Goal: Use online tool/utility: Use online tool/utility

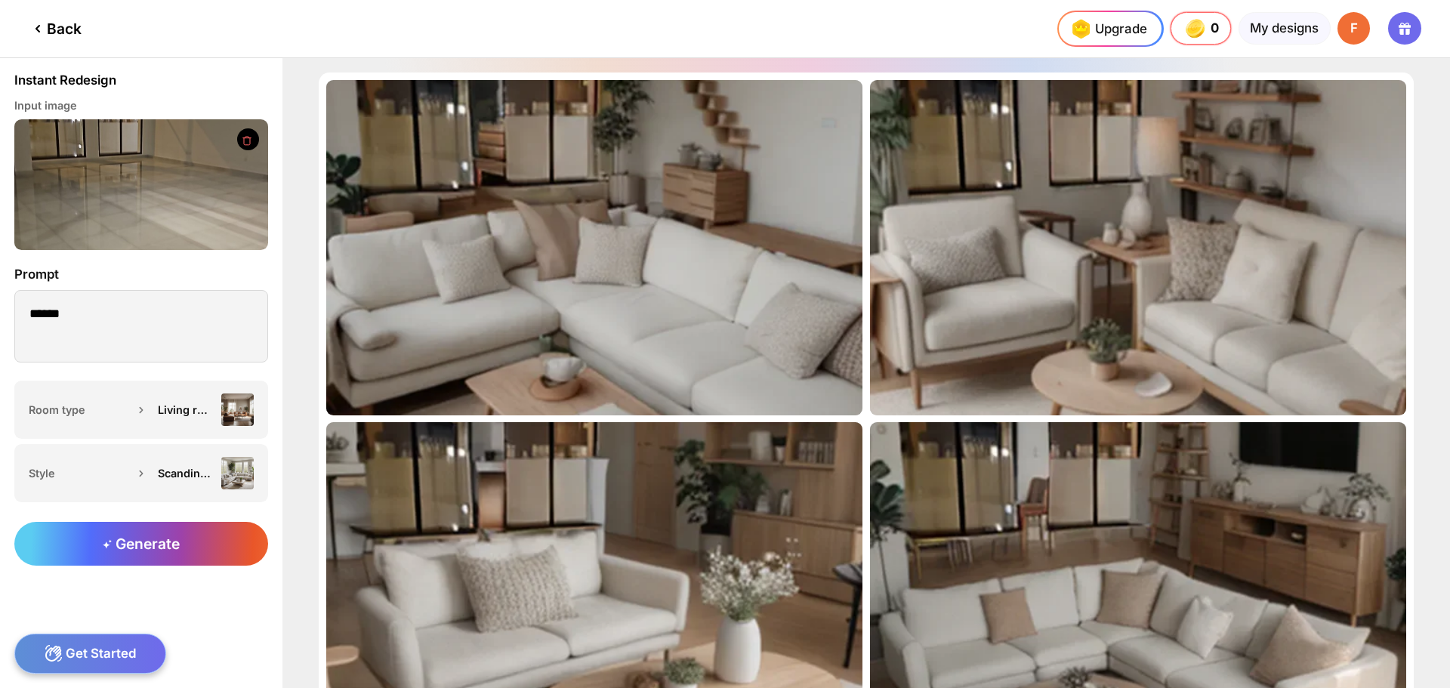
click at [249, 133] on div at bounding box center [248, 139] width 22 height 22
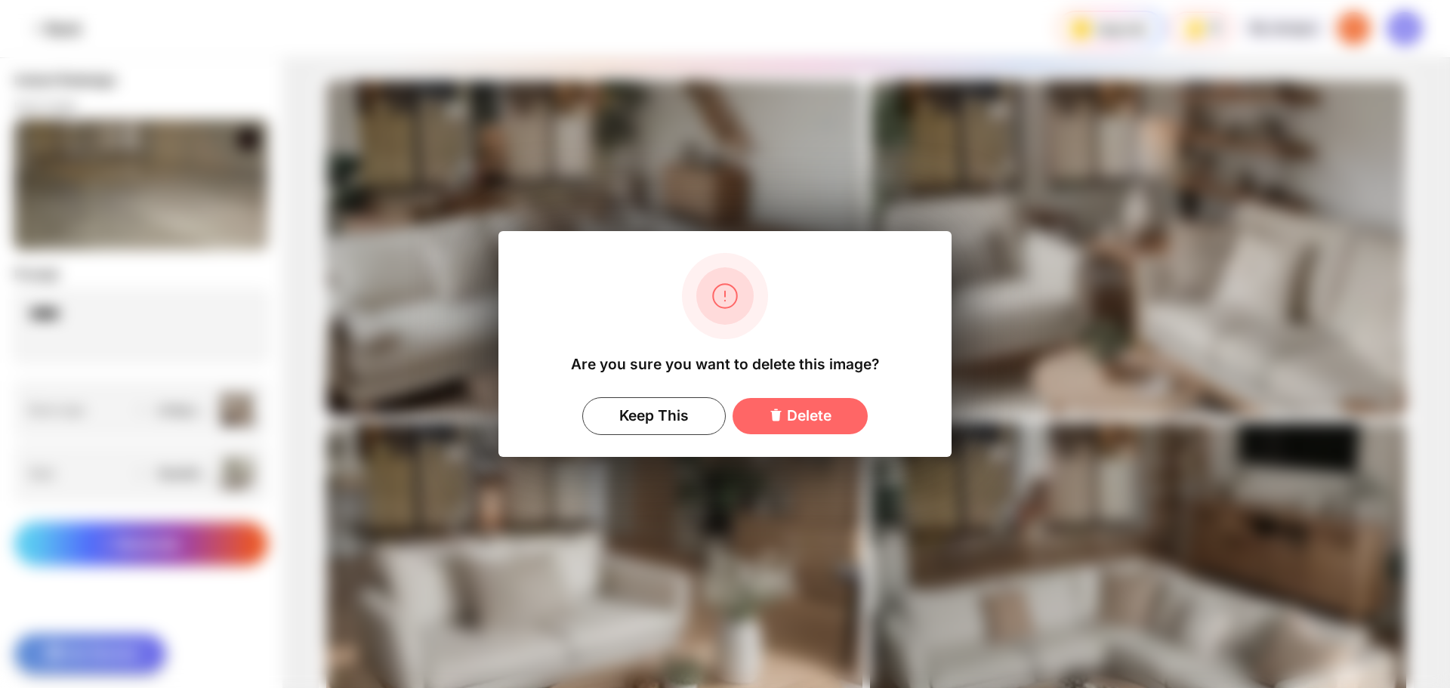
click at [783, 423] on div "Delete" at bounding box center [800, 416] width 135 height 36
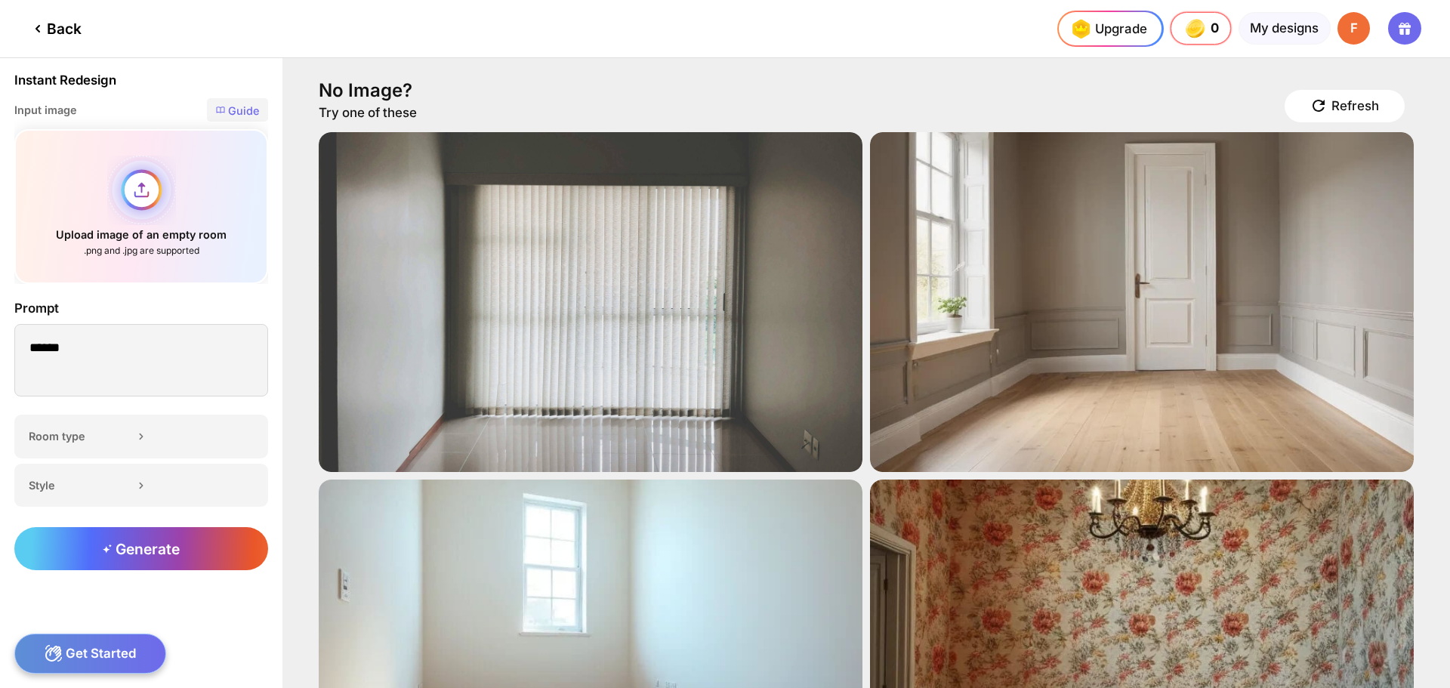
click at [144, 190] on div "Upload image of an empty room .png and .jpg are supported" at bounding box center [141, 206] width 254 height 155
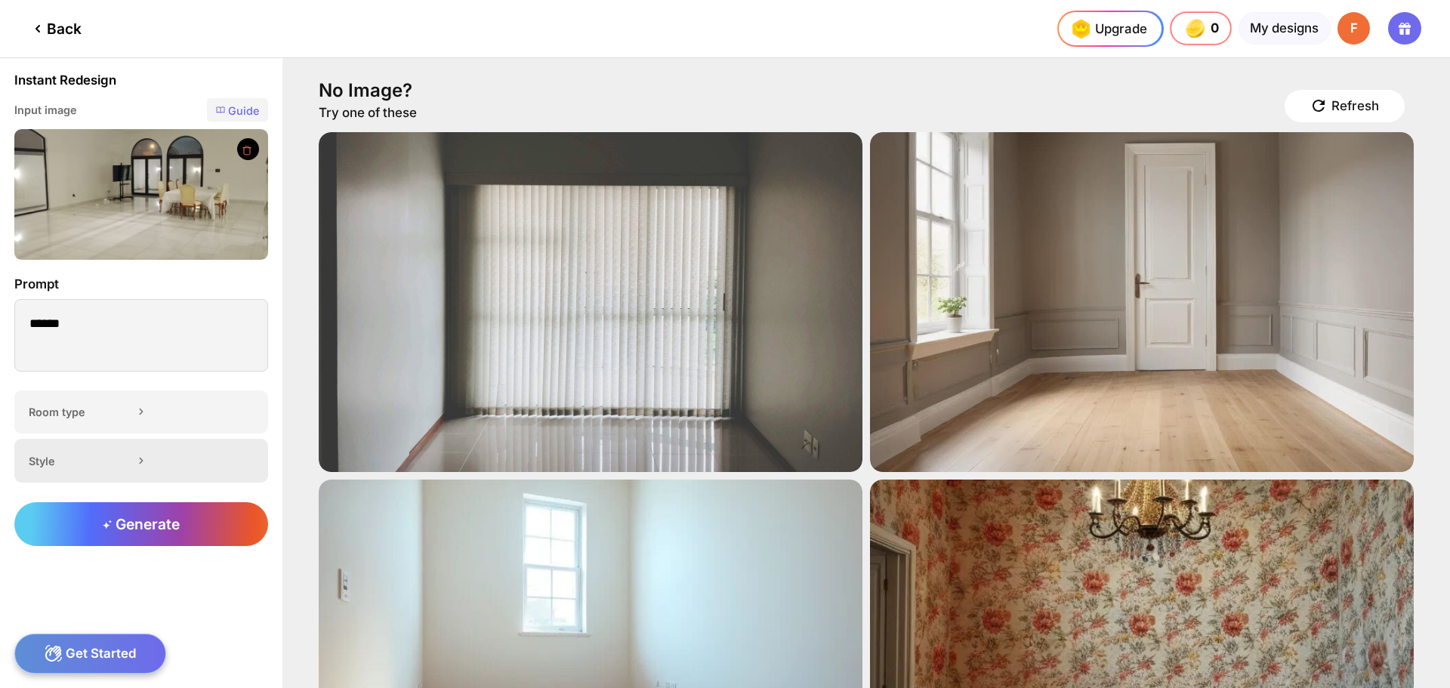
click at [153, 449] on div "Style" at bounding box center [141, 461] width 254 height 44
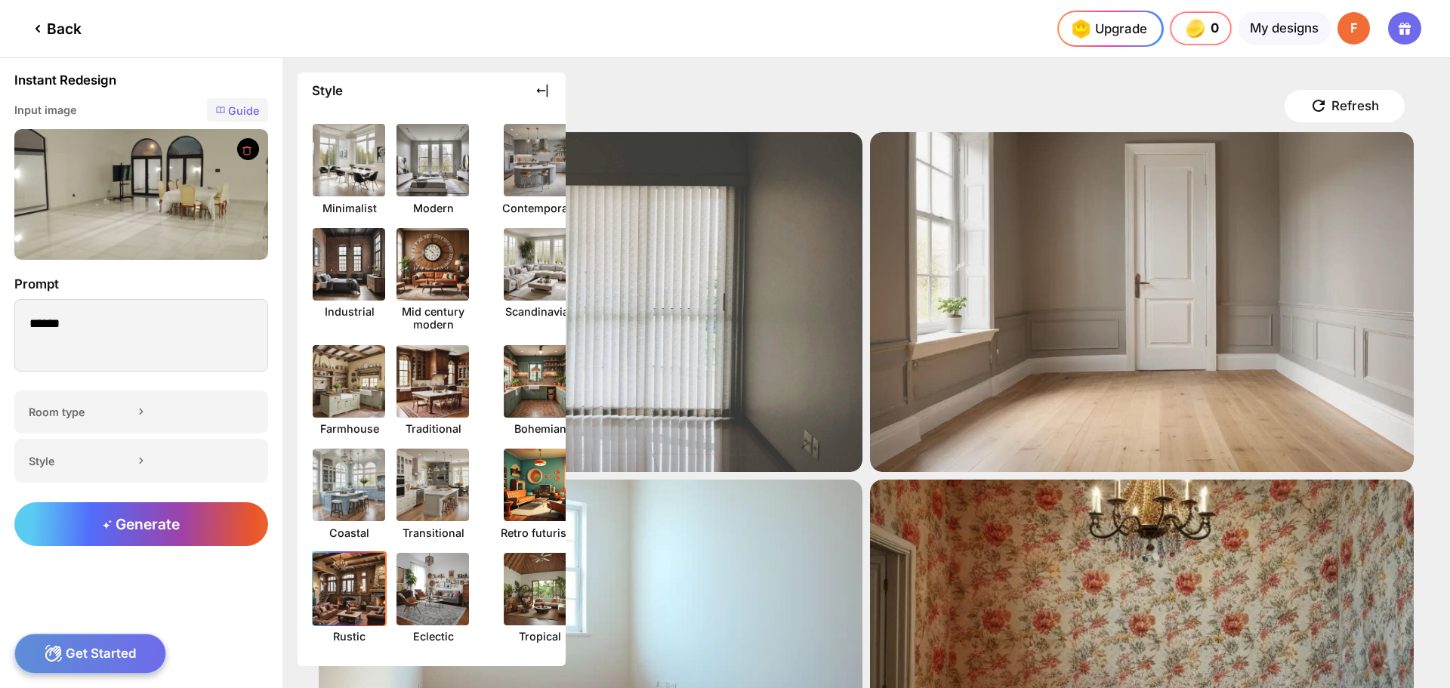
scroll to position [76, 0]
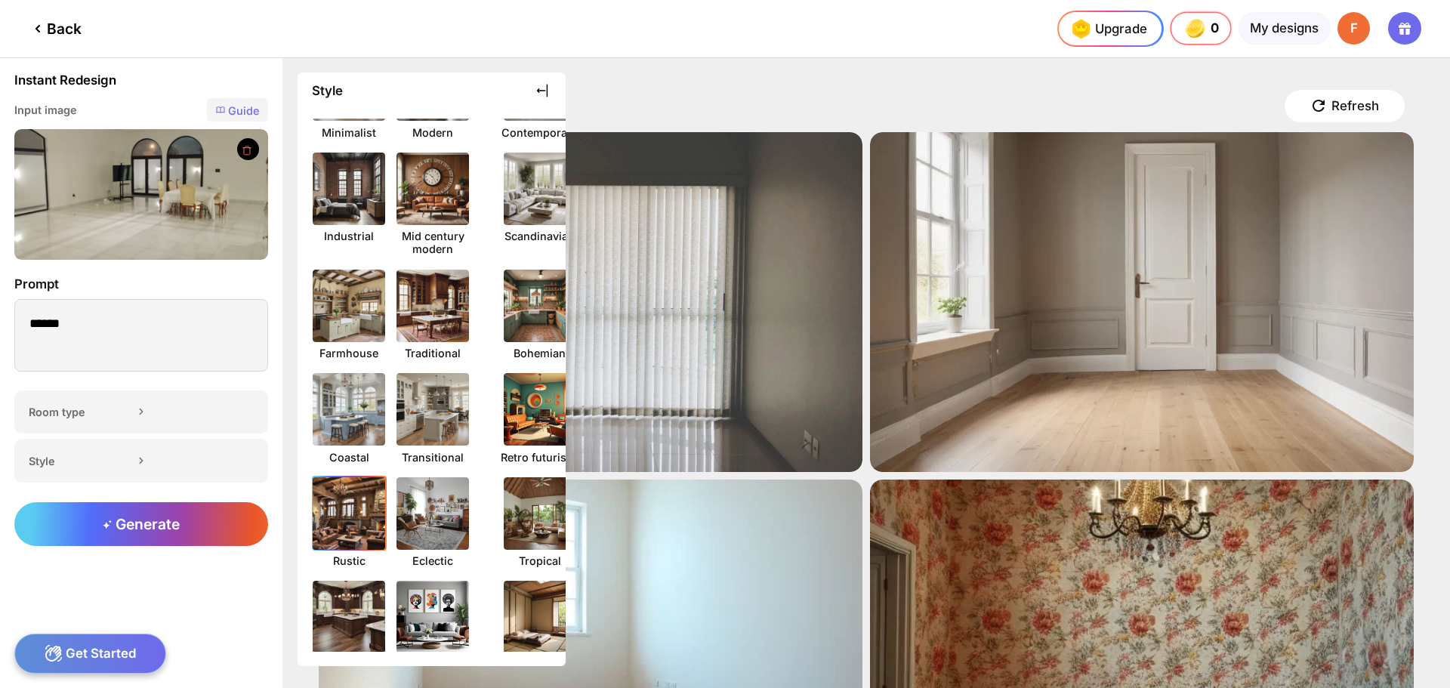
click at [347, 537] on img at bounding box center [349, 514] width 80 height 80
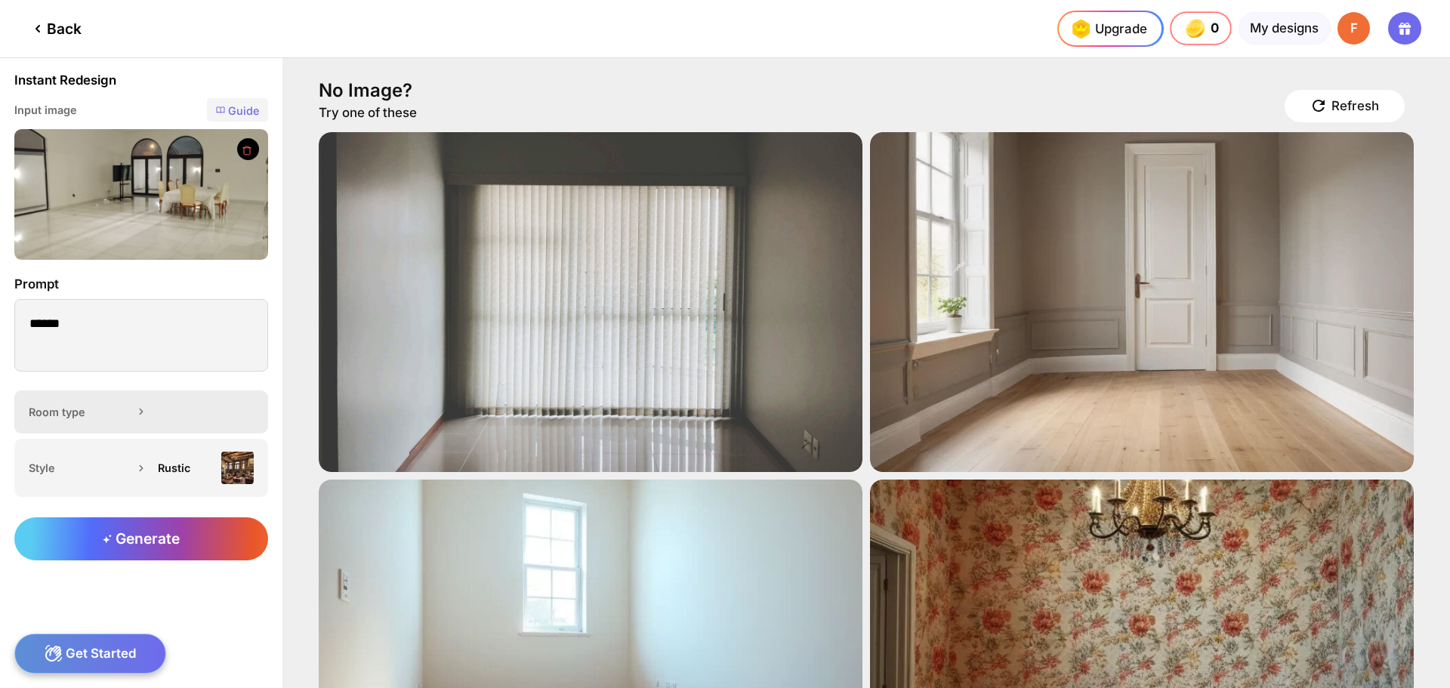
click at [131, 417] on div "Room type" at bounding box center [80, 412] width 103 height 13
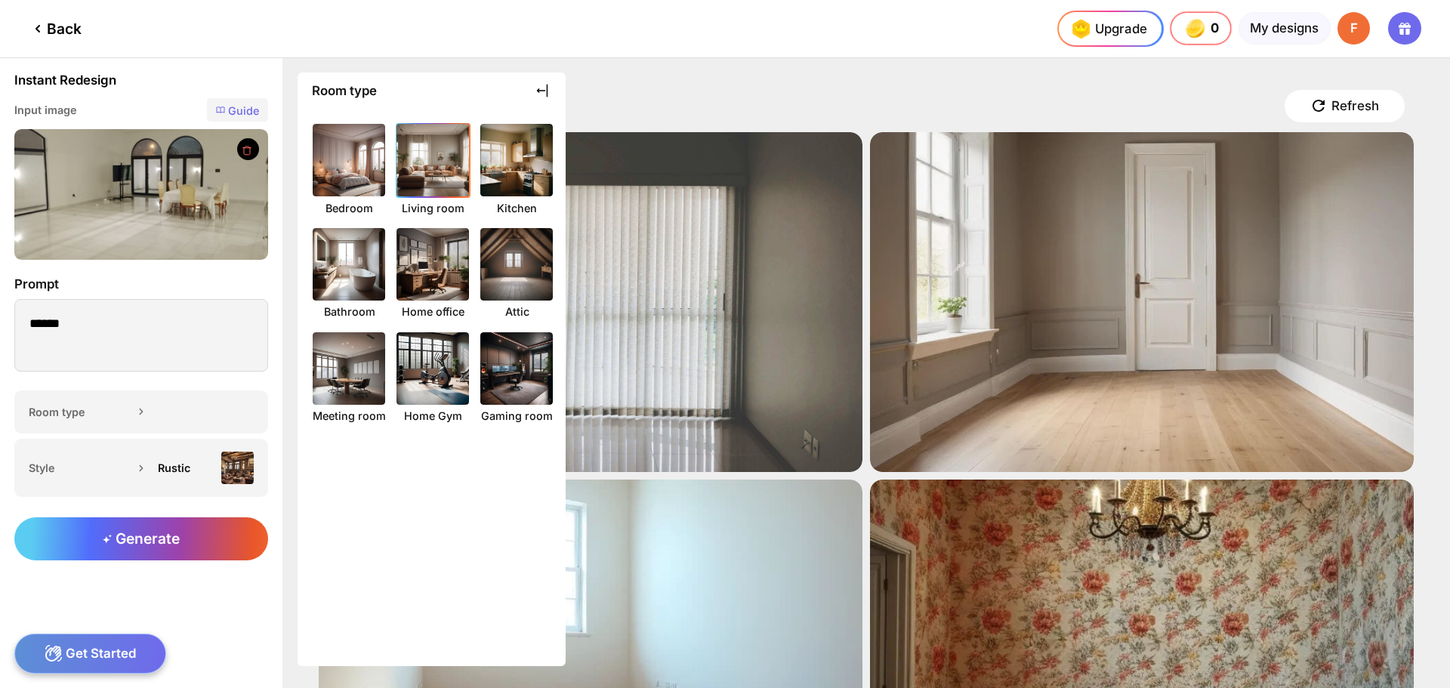
click at [425, 171] on img at bounding box center [433, 161] width 80 height 80
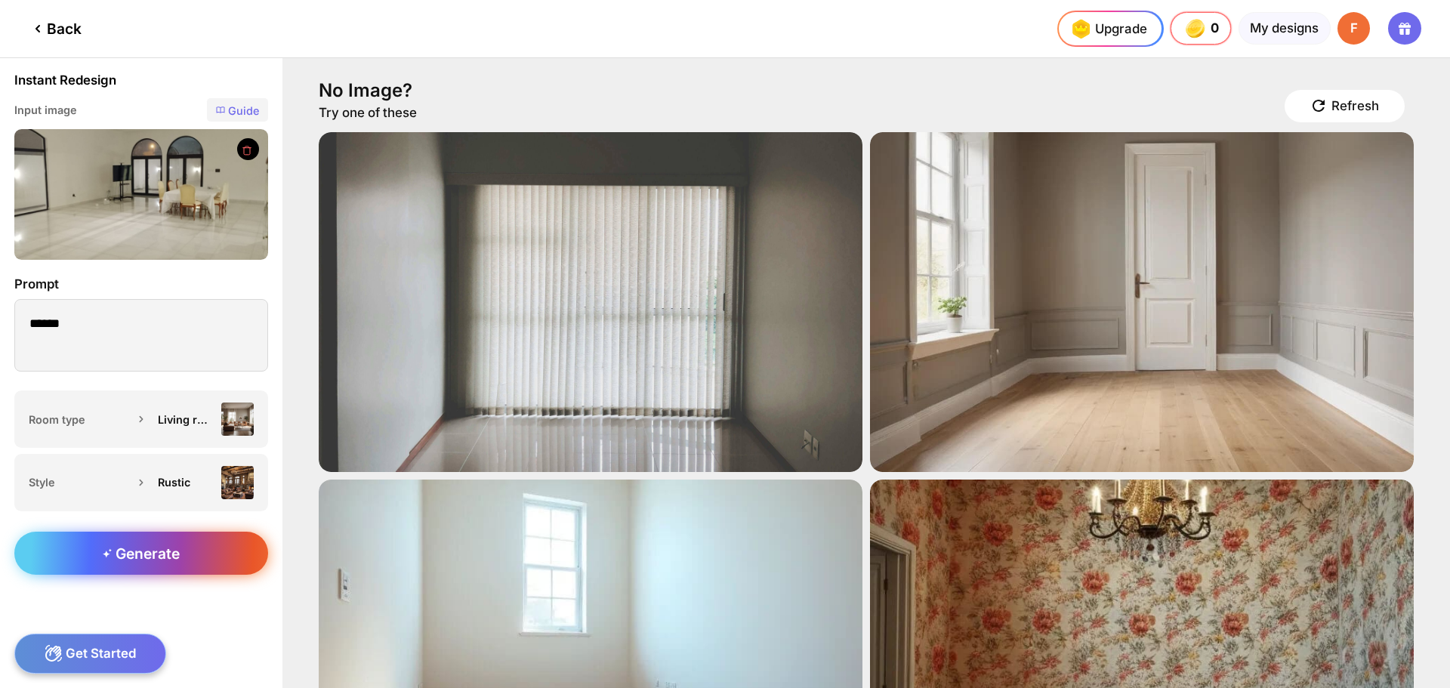
click at [164, 553] on span "Generate" at bounding box center [141, 554] width 77 height 18
click at [164, 553] on div "Generate" at bounding box center [141, 602] width 282 height 171
